Goal: Task Accomplishment & Management: Manage account settings

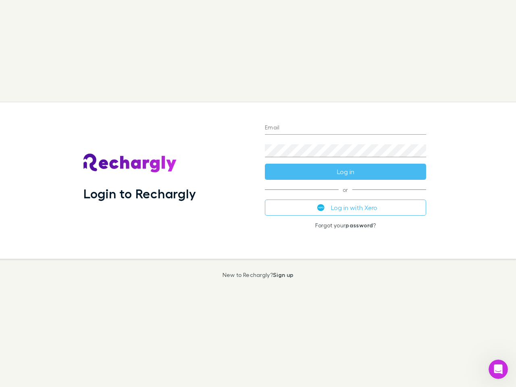
click at [258, 194] on div "Login to Rechargly" at bounding box center [167, 180] width 181 height 156
click at [346, 128] on input "Email" at bounding box center [345, 128] width 161 height 13
click at [346, 172] on button "Log in" at bounding box center [345, 172] width 161 height 16
click at [346, 208] on div "Email Password Log in or Log in with Xero Forgot your password ?" at bounding box center [345, 180] width 174 height 156
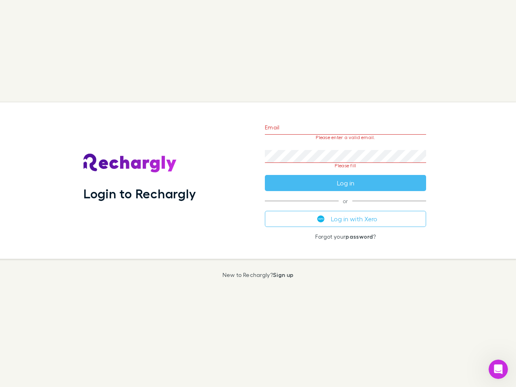
click at [498, 369] on icon "Open Intercom Messenger" at bounding box center [498, 369] width 13 height 13
